Goal: Task Accomplishment & Management: Manage account settings

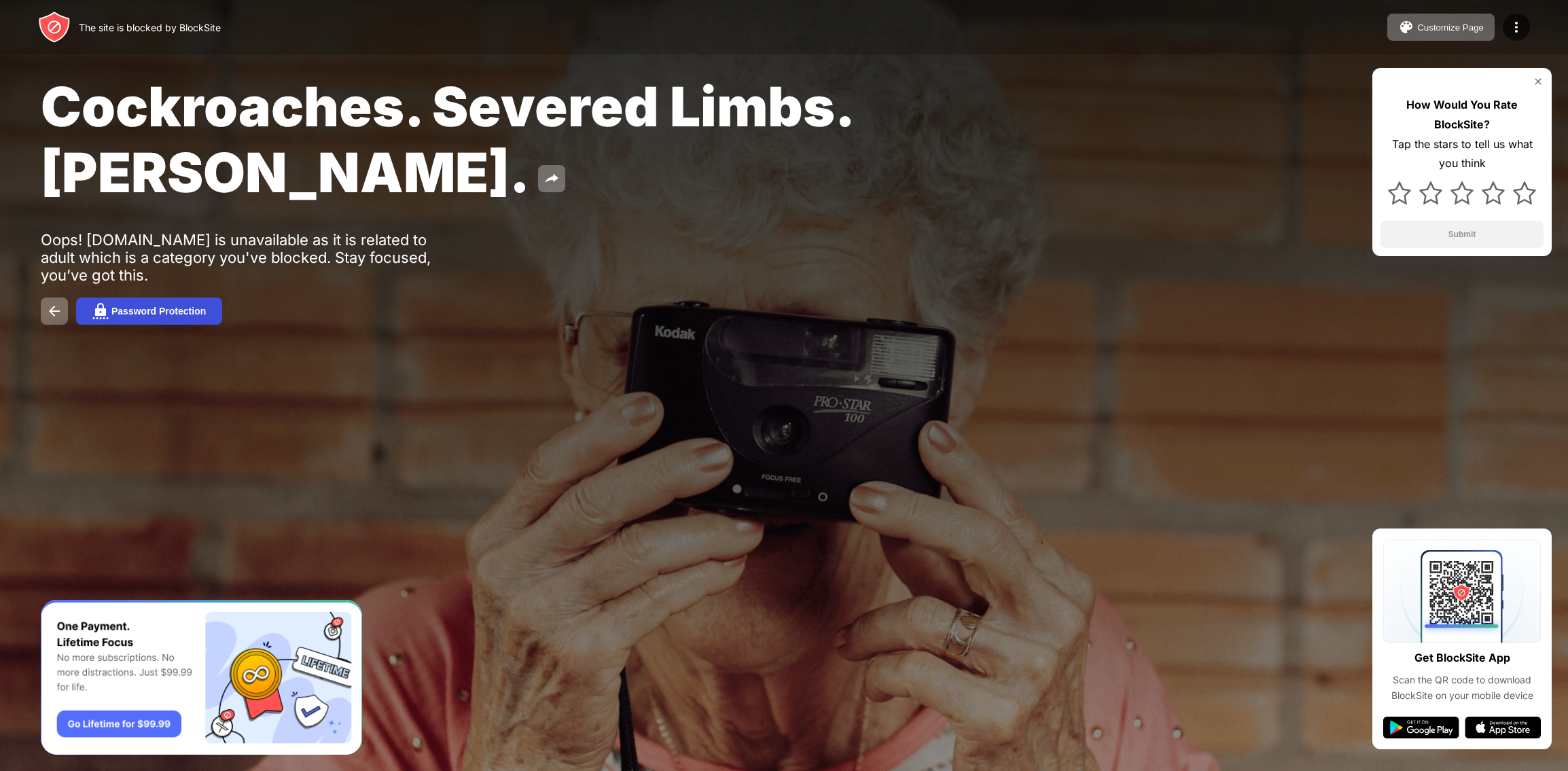
click at [163, 321] on button "Password Protection" at bounding box center [148, 311] width 146 height 27
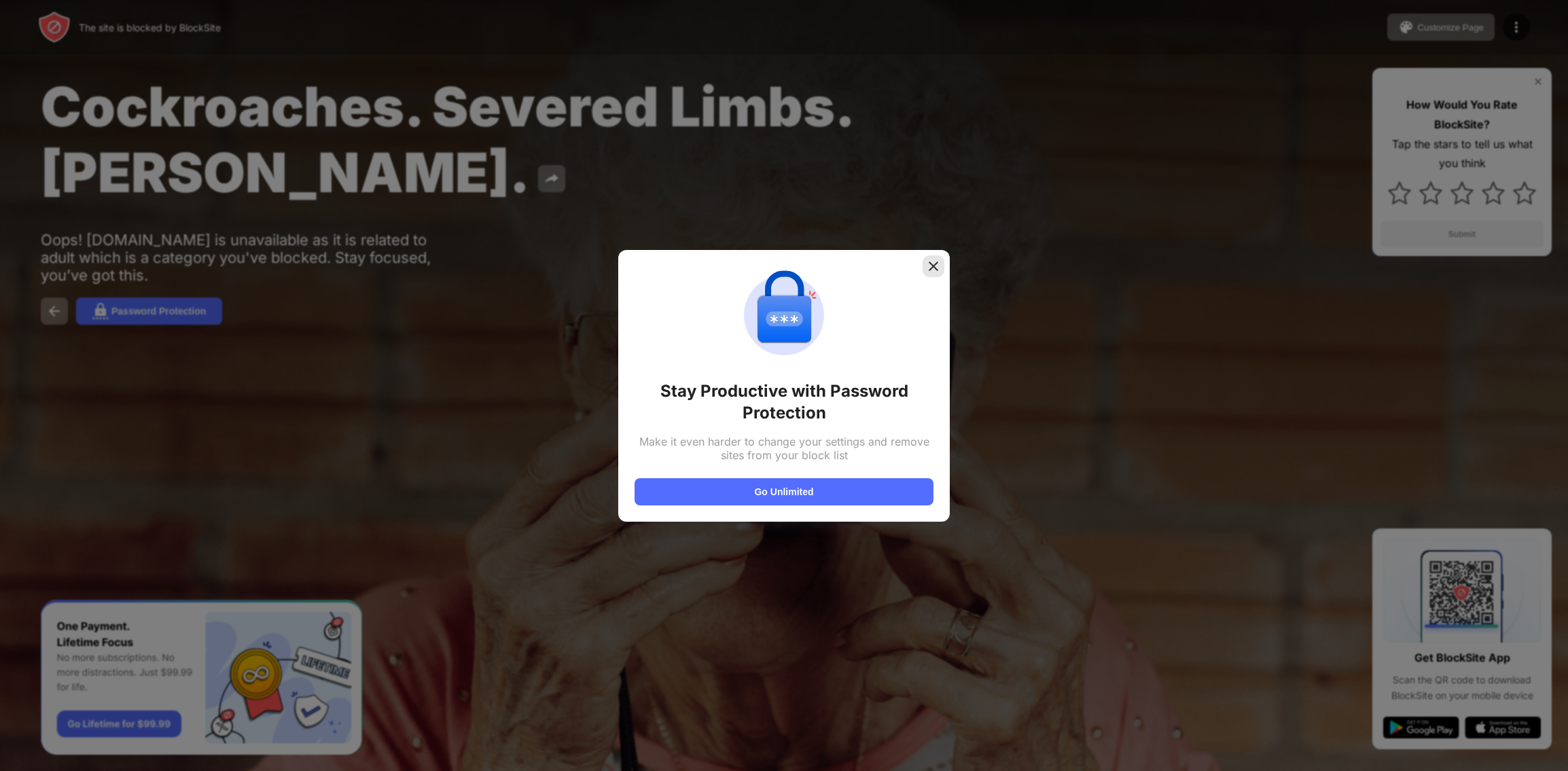
drag, startPoint x: 931, startPoint y: 261, endPoint x: 1003, endPoint y: 266, distance: 72.2
click at [932, 261] on img at bounding box center [933, 266] width 13 height 13
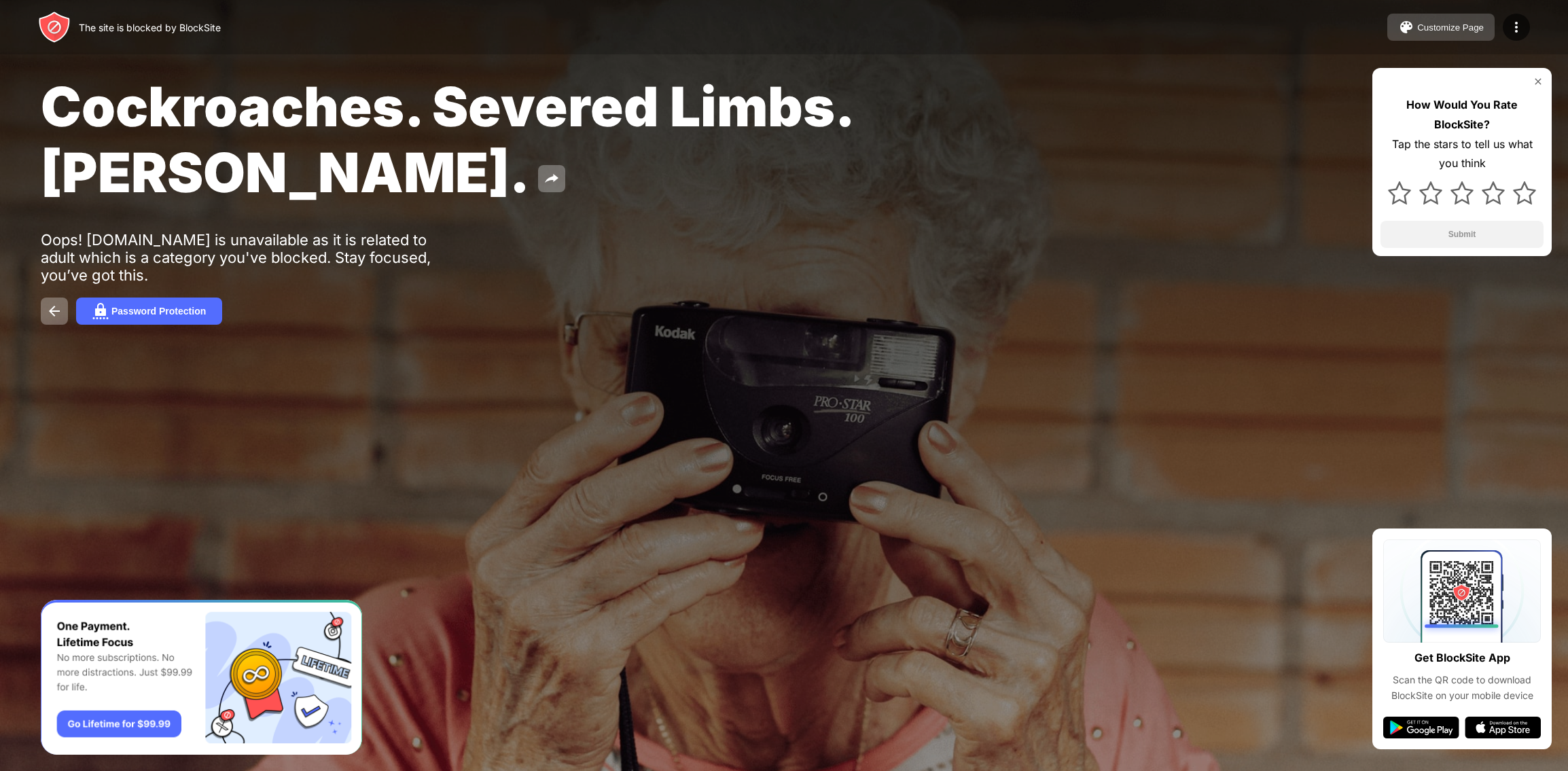
click at [1455, 35] on button "Customize Page" at bounding box center [1441, 26] width 107 height 27
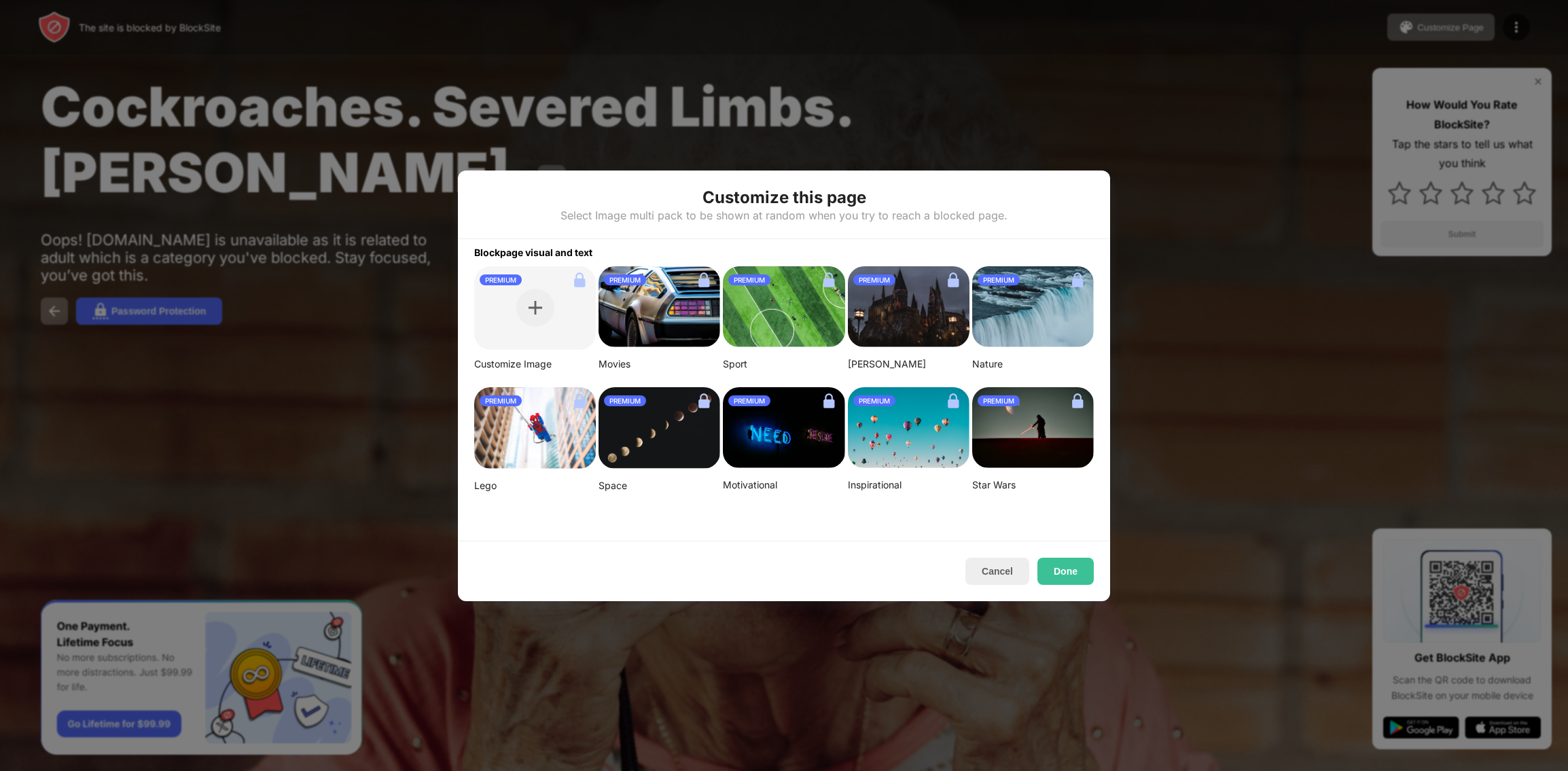
drag, startPoint x: 1002, startPoint y: 571, endPoint x: 1056, endPoint y: 547, distance: 59.1
click at [1002, 571] on button "Cancel" at bounding box center [996, 571] width 64 height 27
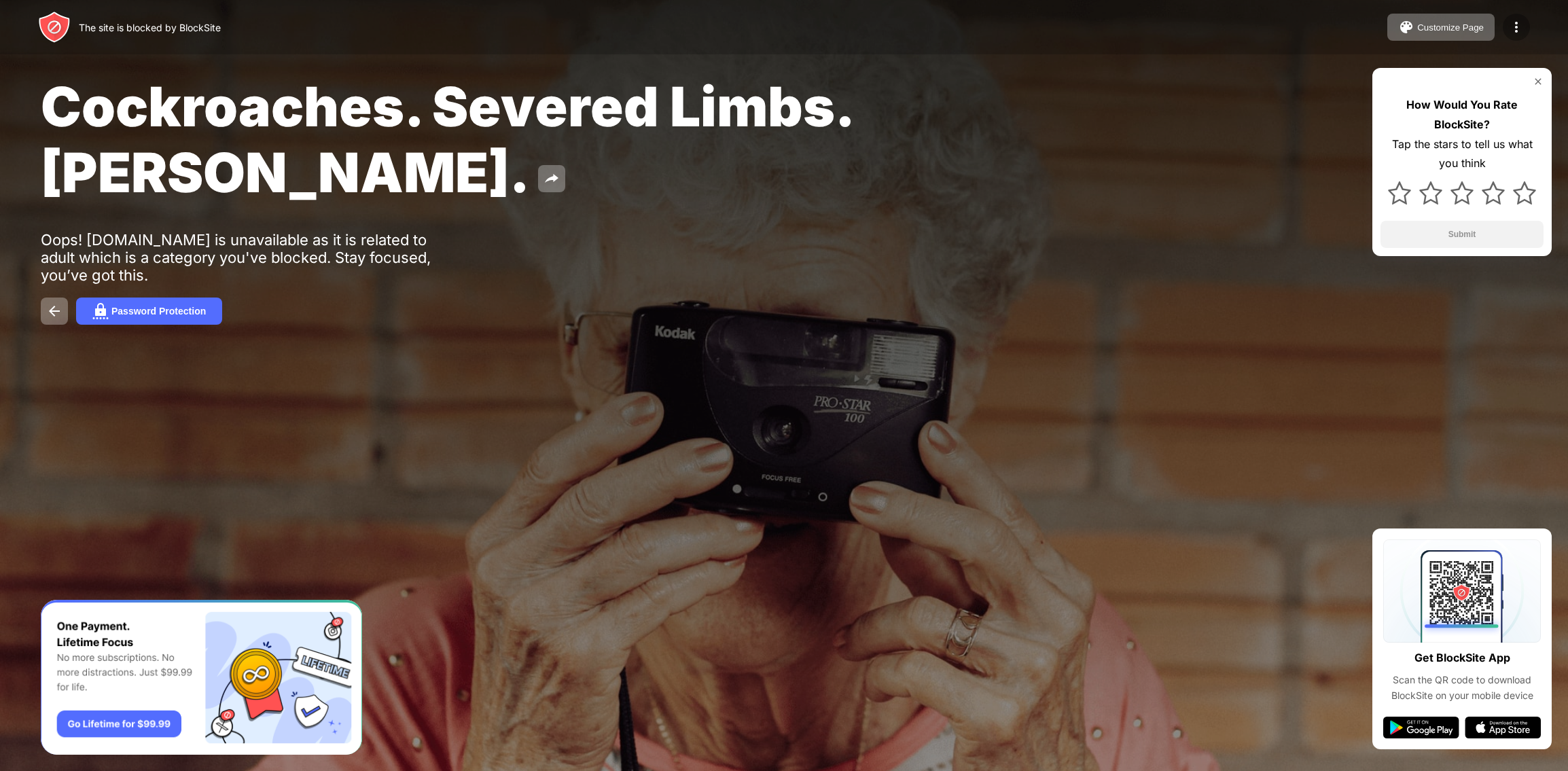
click at [1521, 26] on img at bounding box center [1517, 27] width 16 height 16
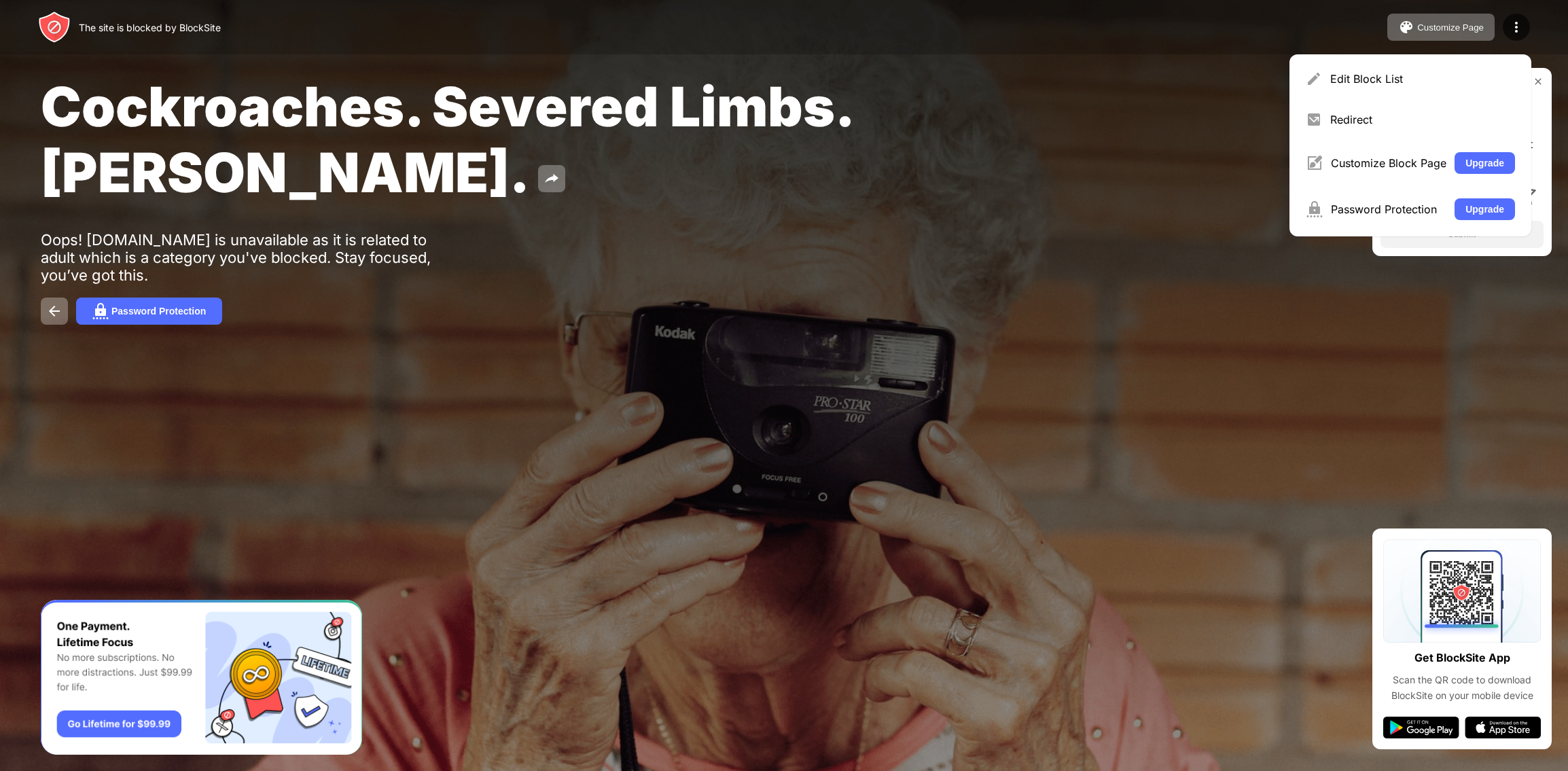
click at [1227, 143] on div "Cockroaches. Severed Limbs. [PERSON_NAME]." at bounding box center [634, 139] width 1189 height 132
